Goal: Task Accomplishment & Management: Manage account settings

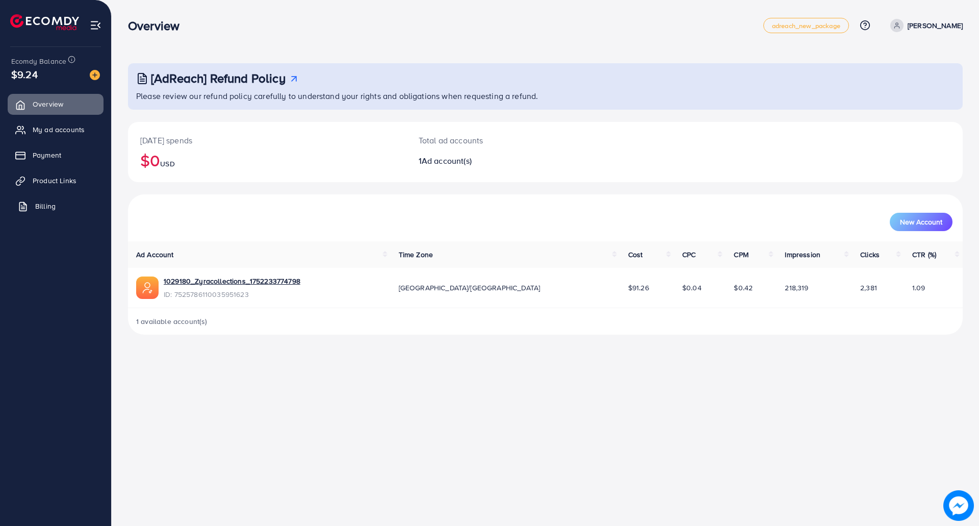
click at [51, 206] on span "Billing" at bounding box center [45, 206] width 20 height 10
click at [93, 59] on div "Ecomdy Balance $9.24" at bounding box center [55, 68] width 95 height 43
click at [94, 79] on img at bounding box center [95, 75] width 10 height 10
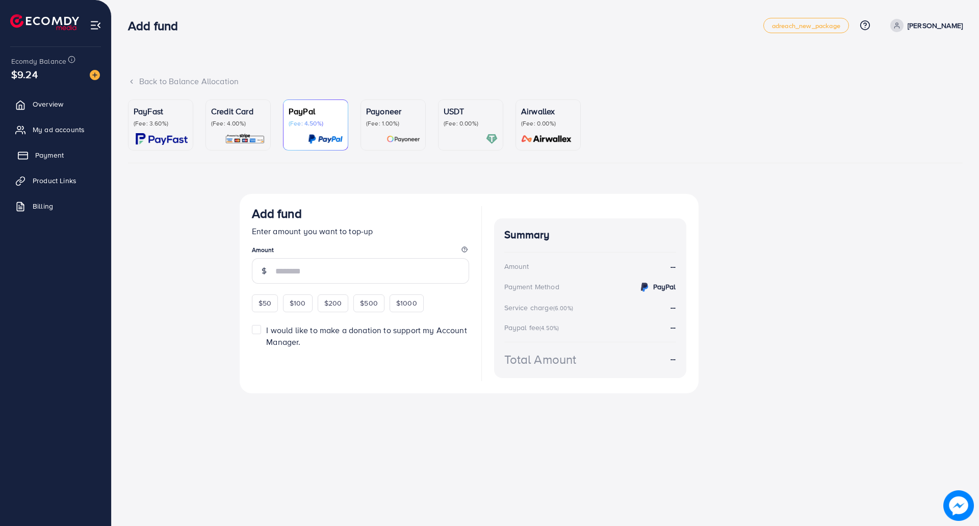
click at [52, 163] on link "Payment" at bounding box center [56, 155] width 96 height 20
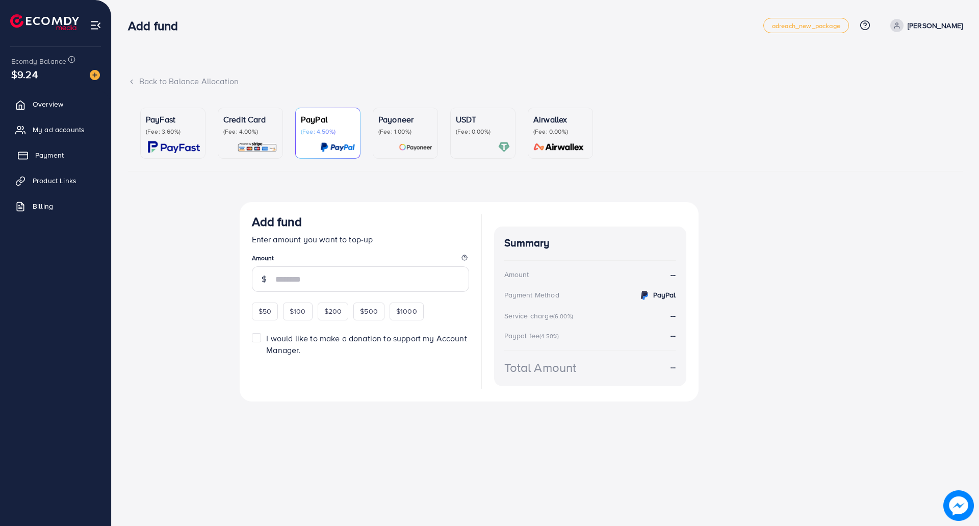
click at [50, 159] on span "Payment" at bounding box center [49, 155] width 29 height 10
click at [62, 91] on ul "Overview My ad accounts Payment Product Links Billing" at bounding box center [55, 158] width 111 height 137
click at [61, 113] on link "Overview" at bounding box center [56, 104] width 96 height 20
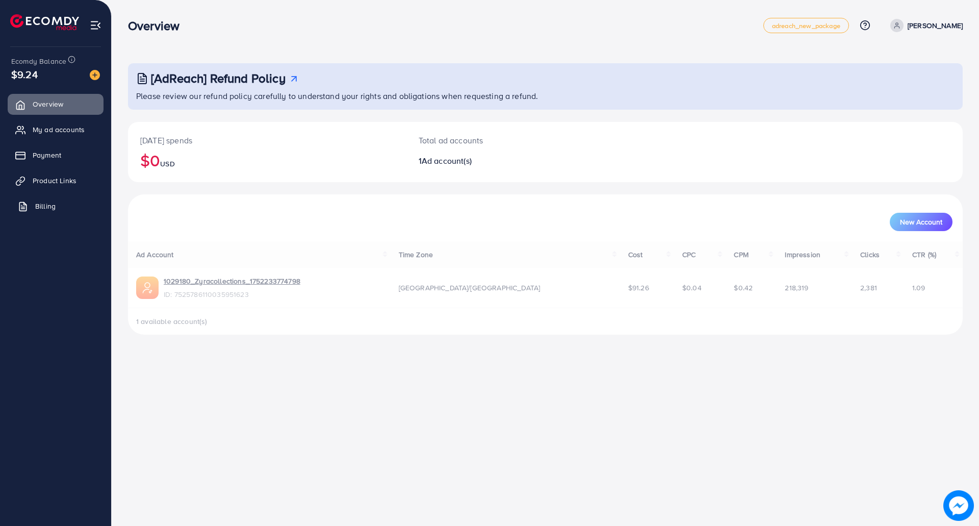
click at [58, 200] on link "Billing" at bounding box center [56, 206] width 96 height 20
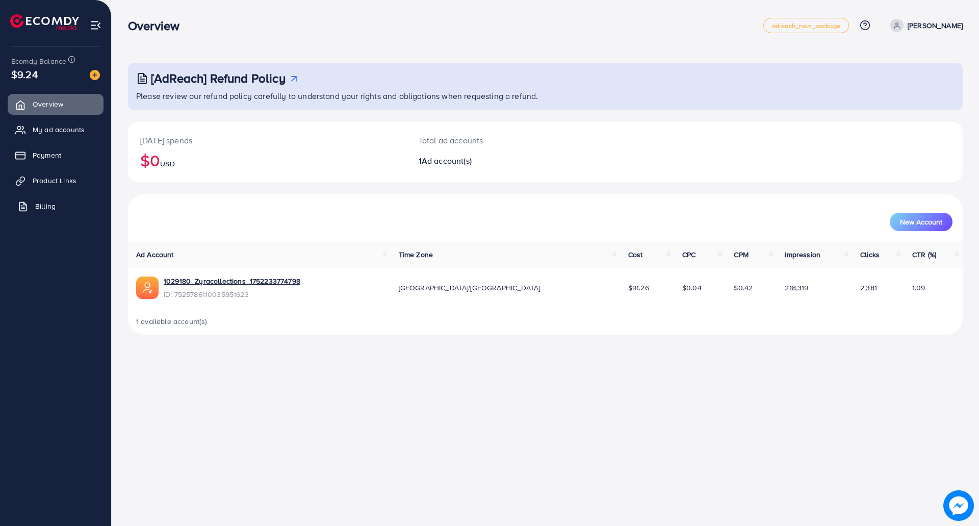
click at [35, 201] on link "Billing" at bounding box center [56, 206] width 96 height 20
